Goal: Task Accomplishment & Management: Manage account settings

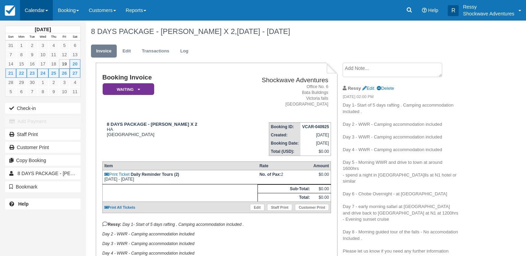
click at [32, 11] on link "Calendar" at bounding box center [36, 10] width 33 height 21
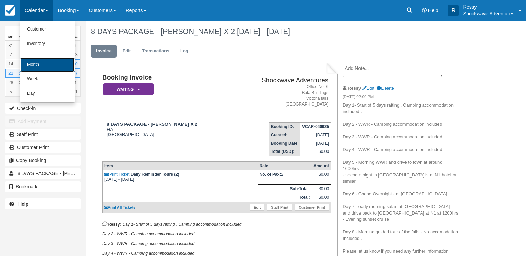
click at [43, 60] on link "Month" at bounding box center [47, 65] width 54 height 14
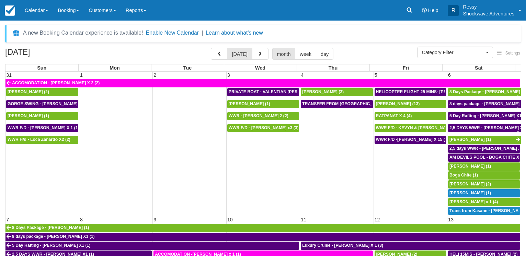
select select
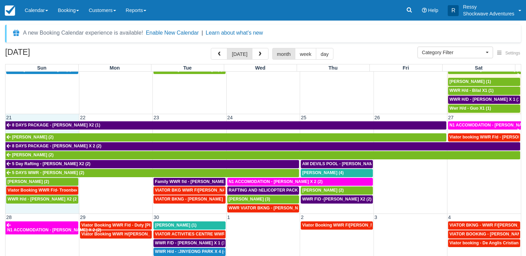
click at [47, 114] on td "21" at bounding box center [41, 117] width 73 height 7
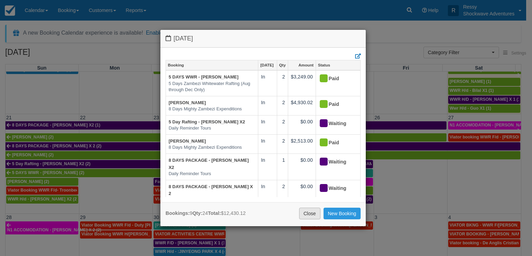
click at [304, 211] on link "Close" at bounding box center [309, 214] width 21 height 12
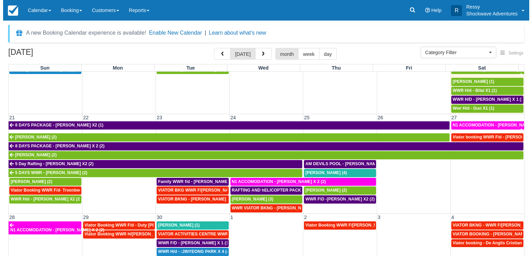
scroll to position [53, 0]
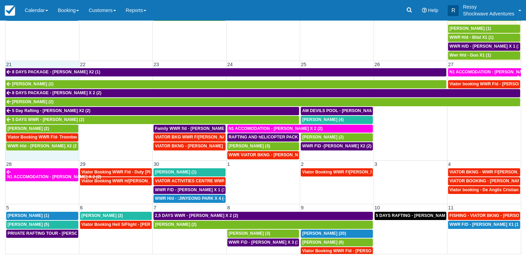
click at [51, 61] on td "21" at bounding box center [41, 64] width 73 height 7
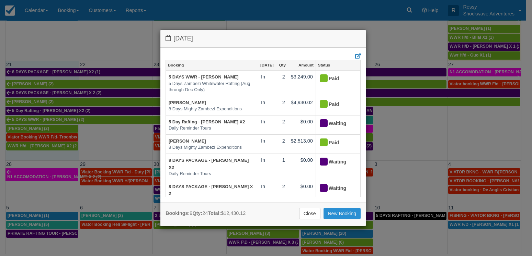
click at [333, 209] on link "New Booking" at bounding box center [341, 214] width 37 height 12
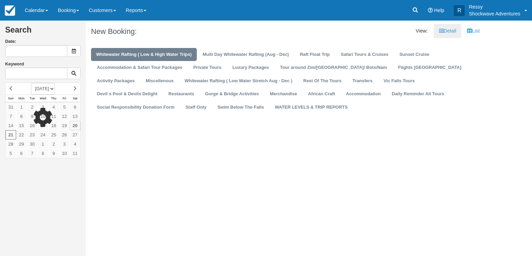
type input "[DATE]"
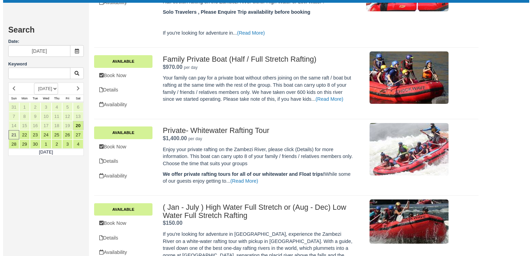
scroll to position [268, 0]
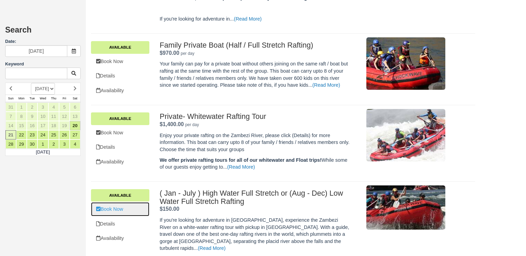
click at [125, 213] on link "Book Now" at bounding box center [120, 209] width 58 height 14
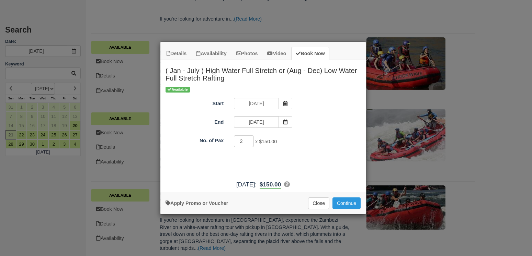
click at [250, 140] on input "2" at bounding box center [244, 142] width 20 height 12
type input "1"
click at [248, 142] on input "1" at bounding box center [244, 142] width 20 height 12
click at [353, 204] on button "Continue" at bounding box center [346, 204] width 28 height 12
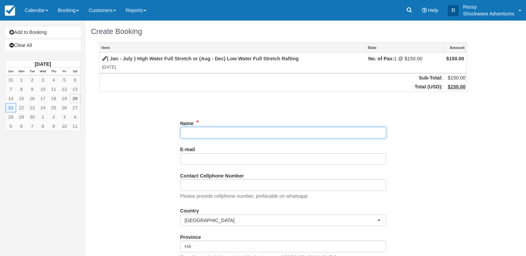
click at [213, 134] on input "Name" at bounding box center [283, 133] width 206 height 12
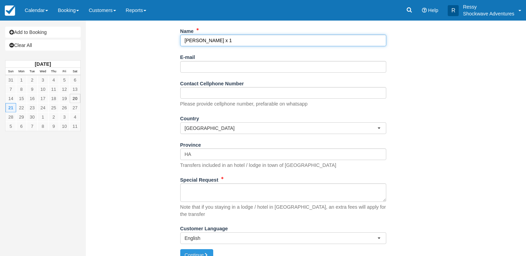
scroll to position [97, 0]
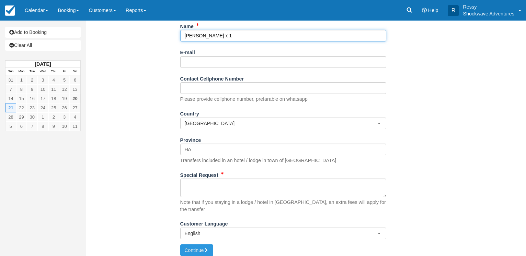
type input "Roderick De Groot x 1"
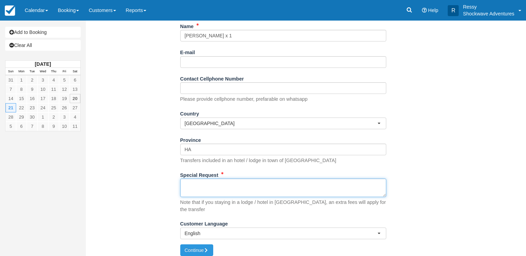
click at [211, 193] on textarea "Special Request" at bounding box center [283, 188] width 206 height 19
type textarea "shoestrings at 0800hrs"
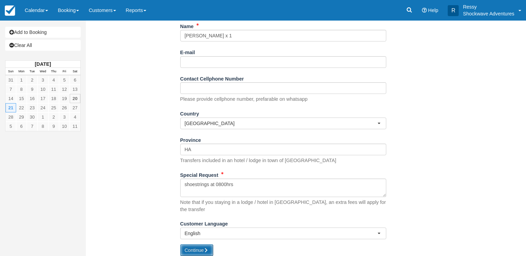
click at [197, 245] on button "Continue" at bounding box center [196, 251] width 33 height 12
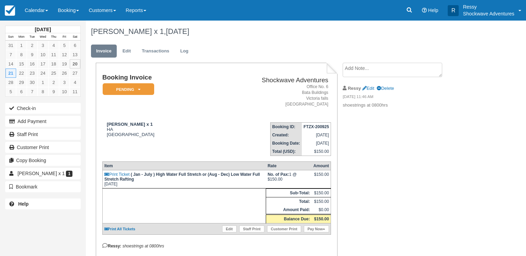
scroll to position [33, 0]
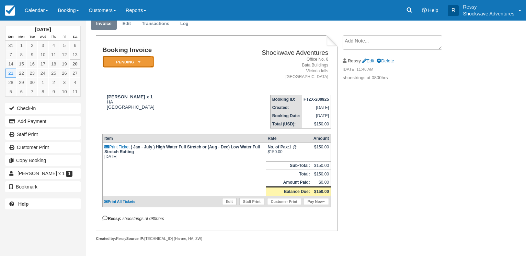
click at [148, 59] on em "Pending" at bounding box center [128, 62] width 51 height 12
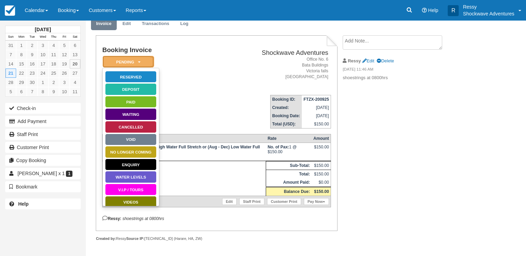
scroll to position [0, 0]
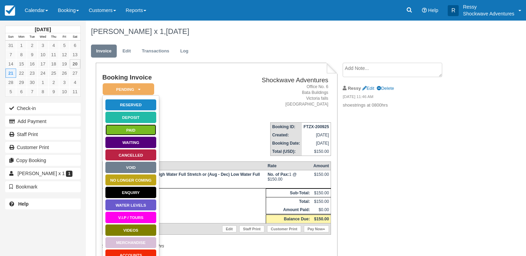
click at [153, 131] on link "Paid" at bounding box center [130, 130] width 51 height 12
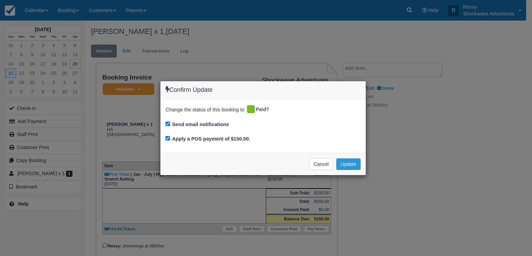
click at [184, 48] on div "Confirm Update Change the status of this booking to Paid? Send email notificati…" at bounding box center [266, 128] width 532 height 256
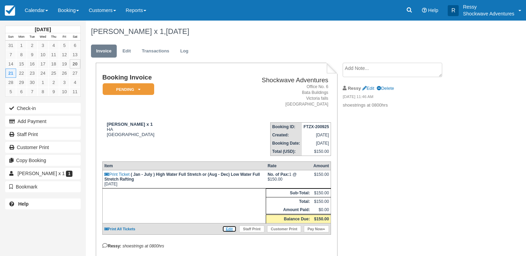
click at [229, 232] on link "Edit" at bounding box center [229, 229] width 14 height 7
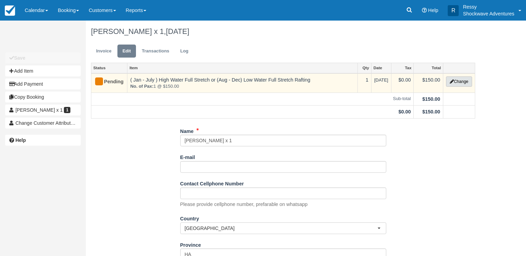
click at [455, 80] on button "Change" at bounding box center [459, 82] width 26 height 10
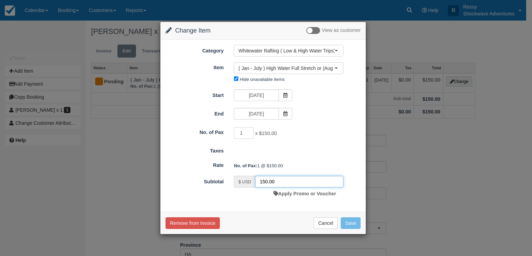
drag, startPoint x: 267, startPoint y: 181, endPoint x: 277, endPoint y: 197, distance: 19.2
click at [267, 181] on input "150.00" at bounding box center [299, 182] width 88 height 12
type input "135.00"
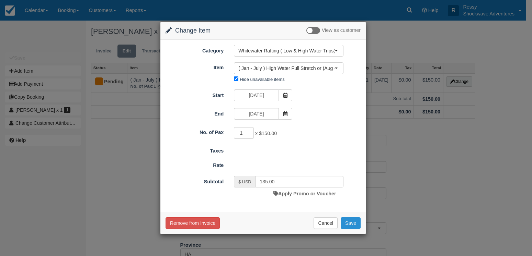
click at [351, 219] on button "Save" at bounding box center [350, 224] width 20 height 12
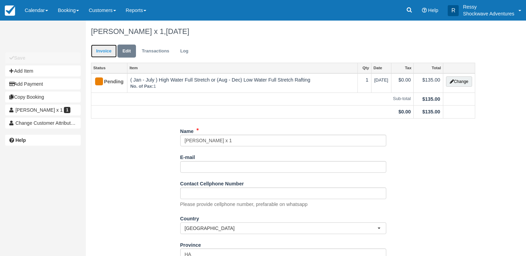
click at [102, 52] on link "Invoice" at bounding box center [104, 51] width 26 height 13
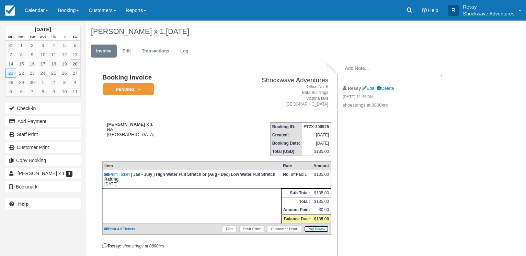
click at [322, 233] on link "Pay Now" at bounding box center [316, 229] width 25 height 7
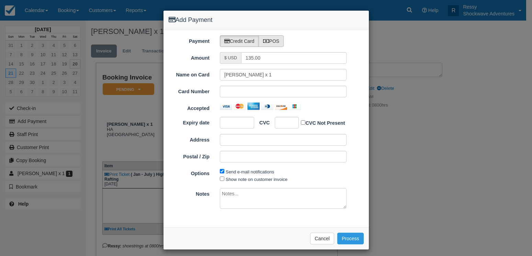
click at [279, 45] on label "POS" at bounding box center [270, 41] width 25 height 12
radio input "true"
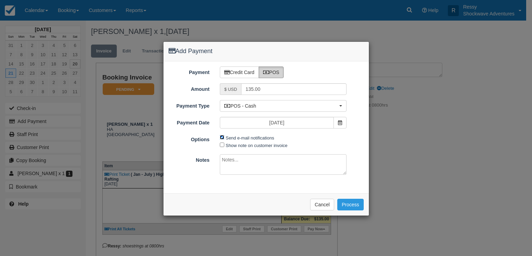
click at [224, 137] on input "Send e-mail notifications" at bounding box center [222, 137] width 4 height 4
checkbox input "false"
click at [232, 159] on textarea at bounding box center [283, 164] width 127 height 21
type textarea "paid on cbz"
click at [351, 202] on button "Process" at bounding box center [350, 205] width 26 height 12
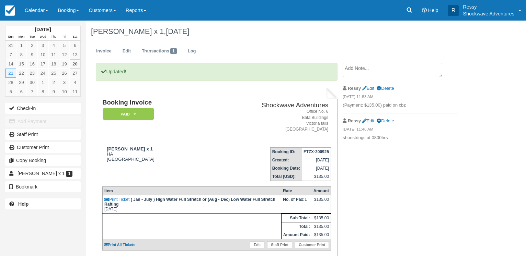
scroll to position [54, 0]
